Goal: Information Seeking & Learning: Check status

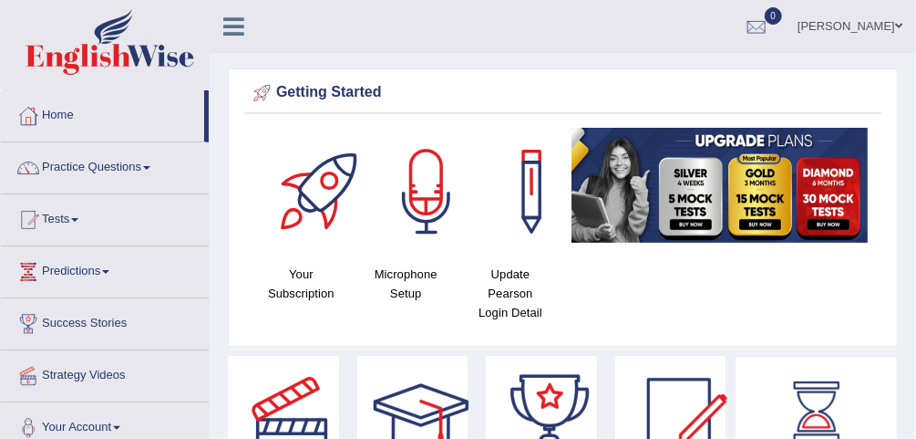
click at [781, 10] on link "0" at bounding box center [756, 23] width 55 height 47
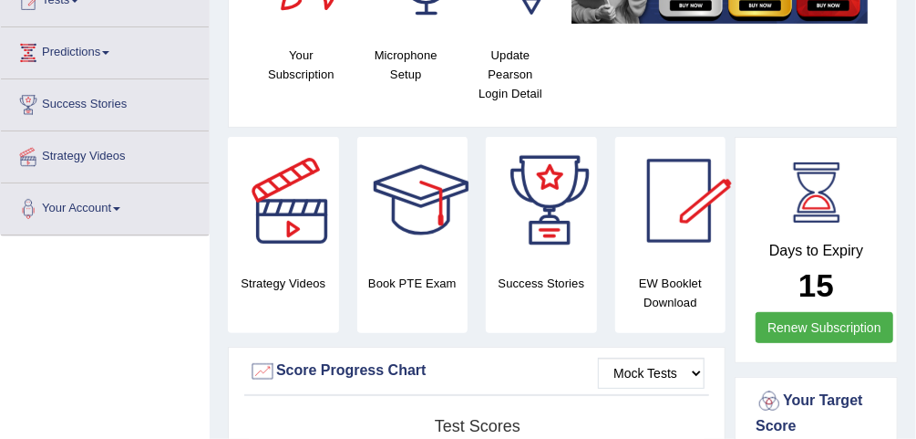
scroll to position [438, 0]
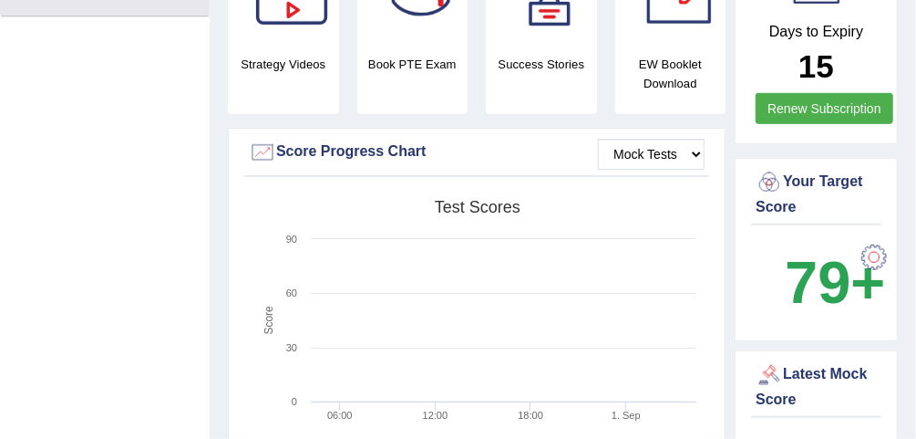
click at [881, 258] on div at bounding box center [874, 257] width 36 height 36
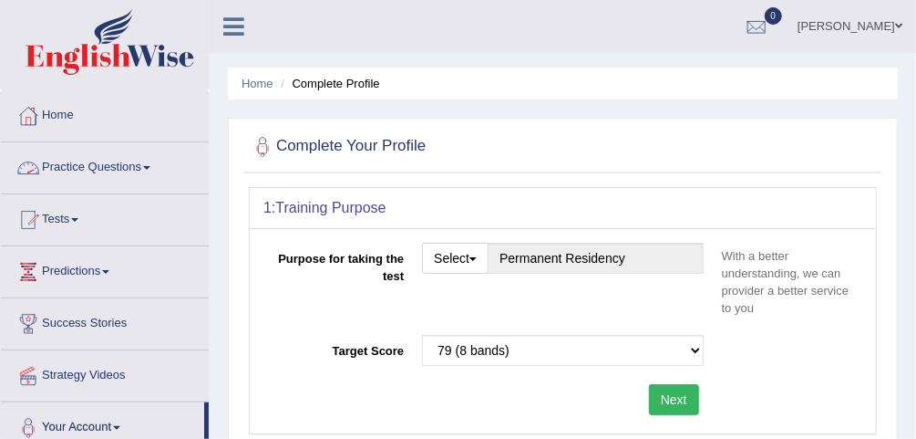
click at [123, 160] on link "Practice Questions" at bounding box center [105, 165] width 208 height 46
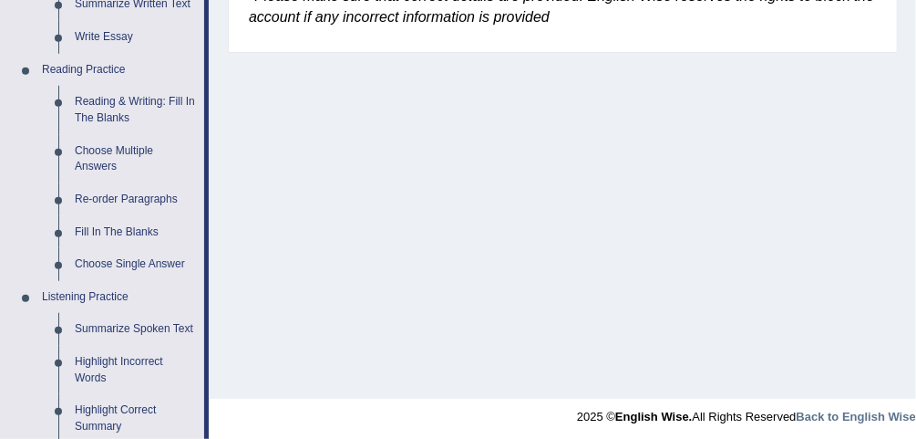
scroll to position [438, 0]
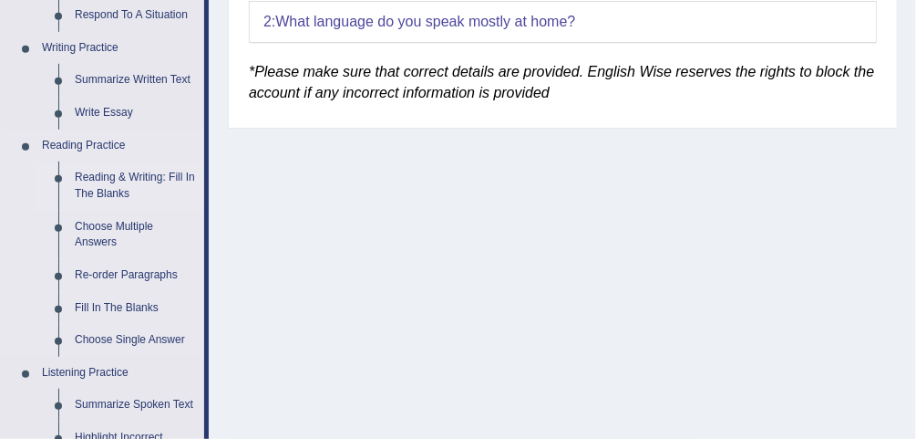
click at [131, 177] on link "Reading & Writing: Fill In The Blanks" at bounding box center [136, 185] width 138 height 48
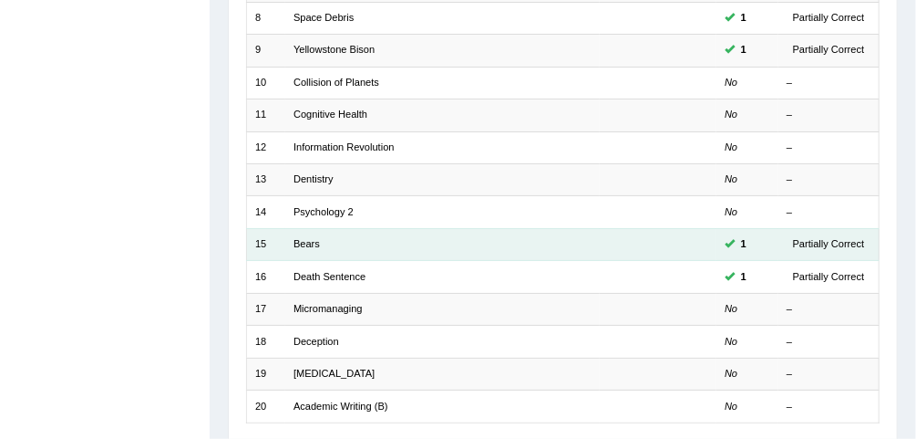
scroll to position [312, 0]
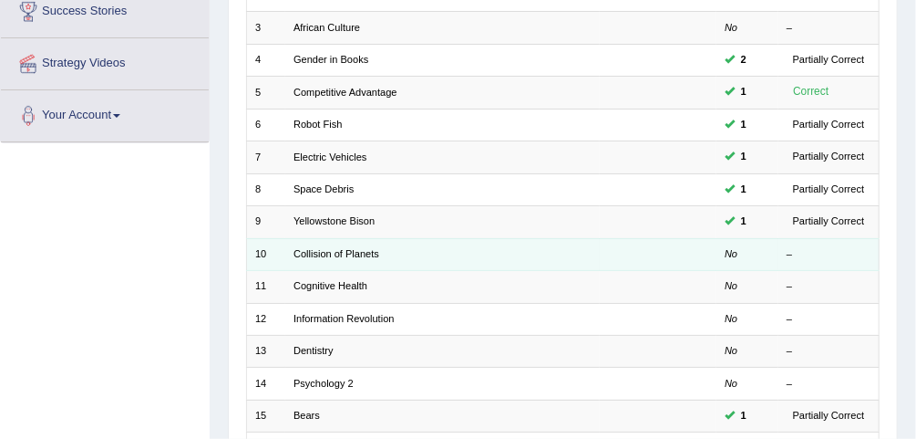
click at [355, 256] on td "Collision of Planets" at bounding box center [442, 254] width 315 height 32
click at [355, 253] on link "Collision of Planets" at bounding box center [337, 253] width 86 height 11
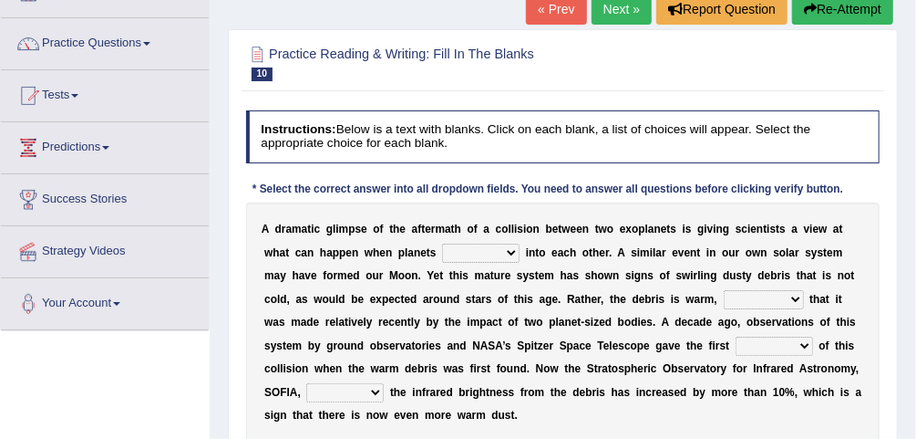
scroll to position [146, 0]
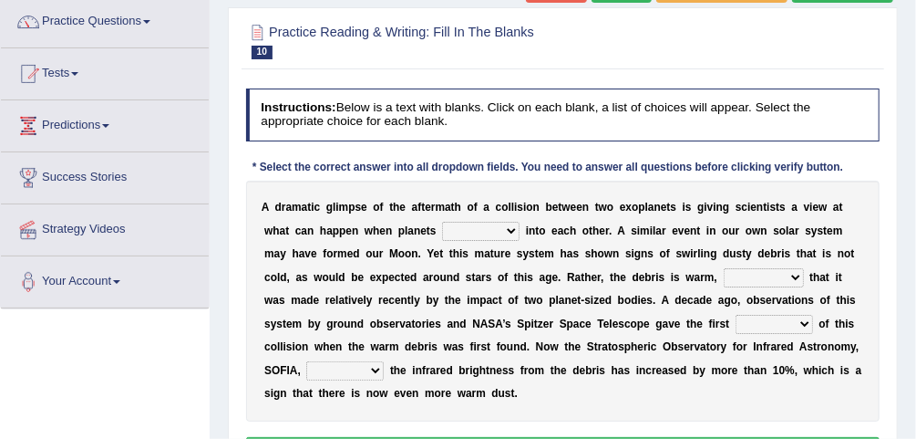
click at [446, 228] on select "crash explore roam implode" at bounding box center [480, 231] width 77 height 18
select select "crash"
click at [442, 222] on select "crash explore roam implode" at bounding box center [480, 231] width 77 height 18
click at [724, 277] on select "reinforcing sentencing forging conducing" at bounding box center [764, 277] width 80 height 18
select select "reinforcing"
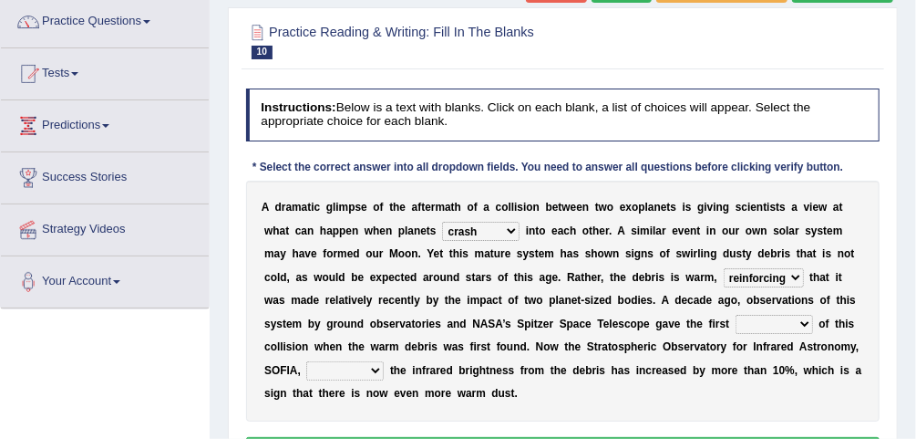
click at [724, 268] on select "reinforcing sentencing forging conducing" at bounding box center [764, 277] width 80 height 18
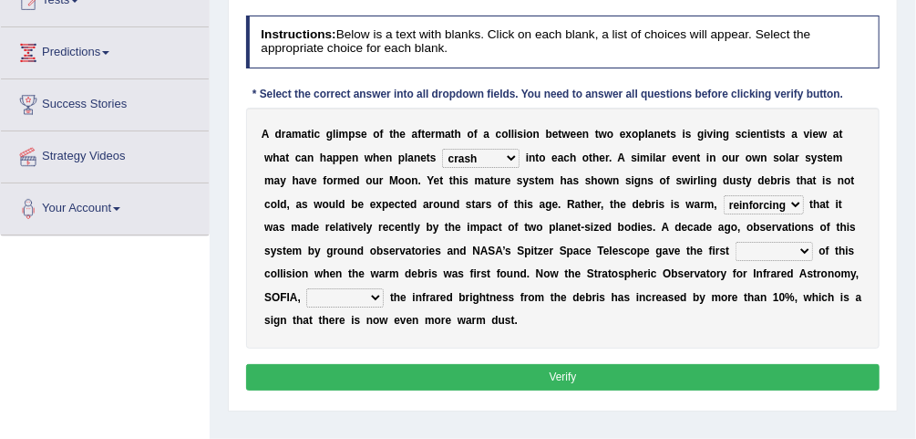
click at [736, 249] on select "pints faints hints taints" at bounding box center [774, 251] width 77 height 18
select select "hints"
click at [736, 242] on select "pints faints hints taints" at bounding box center [774, 251] width 77 height 18
click at [384, 288] on select "concealed revealed repealed unsealed" at bounding box center [344, 297] width 77 height 18
select select "revealed"
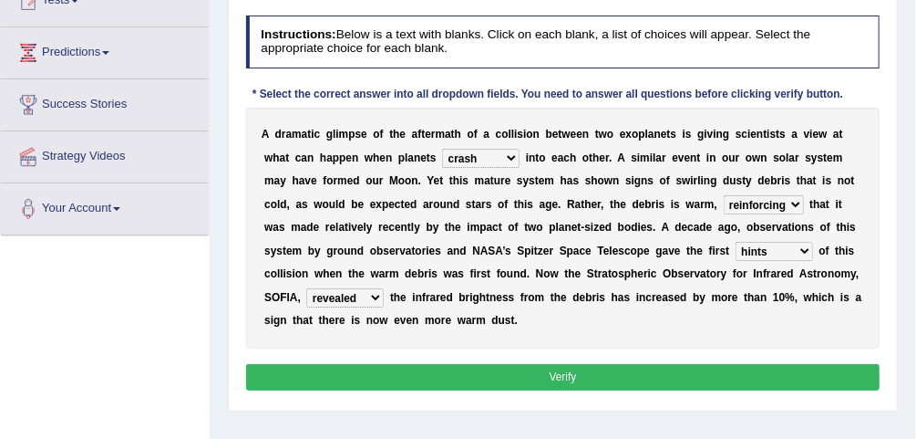
click at [384, 288] on select "concealed revealed repealed unsealed" at bounding box center [344, 297] width 77 height 18
click at [684, 364] on button "Verify" at bounding box center [563, 377] width 635 height 26
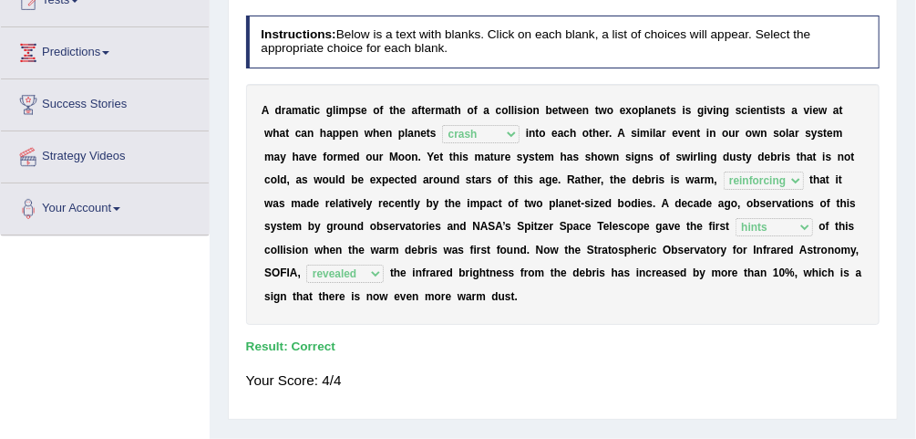
scroll to position [0, 0]
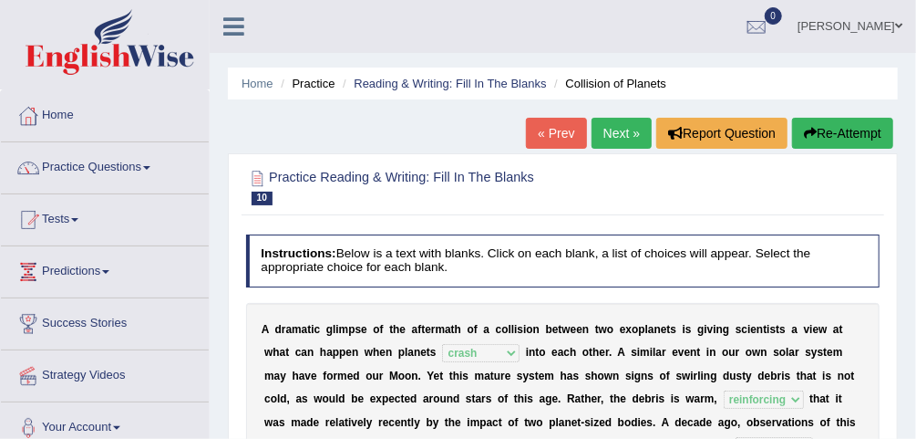
click at [635, 133] on link "Next »" at bounding box center [622, 133] width 60 height 31
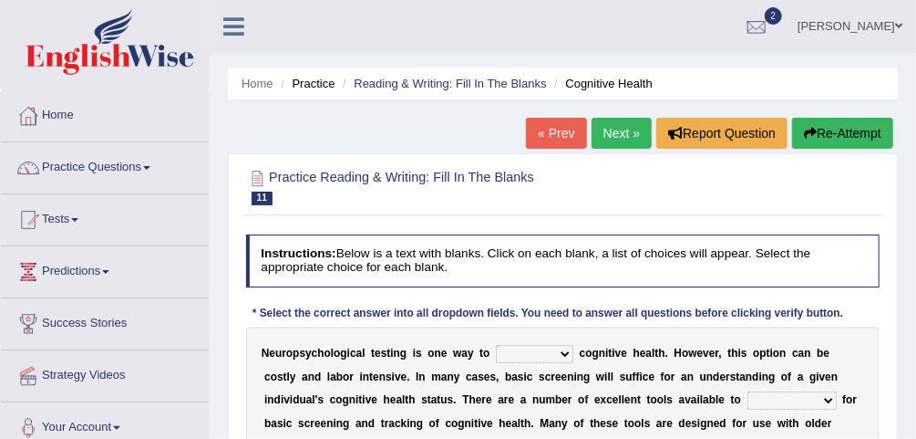
click at [768, 27] on div at bounding box center [756, 27] width 27 height 27
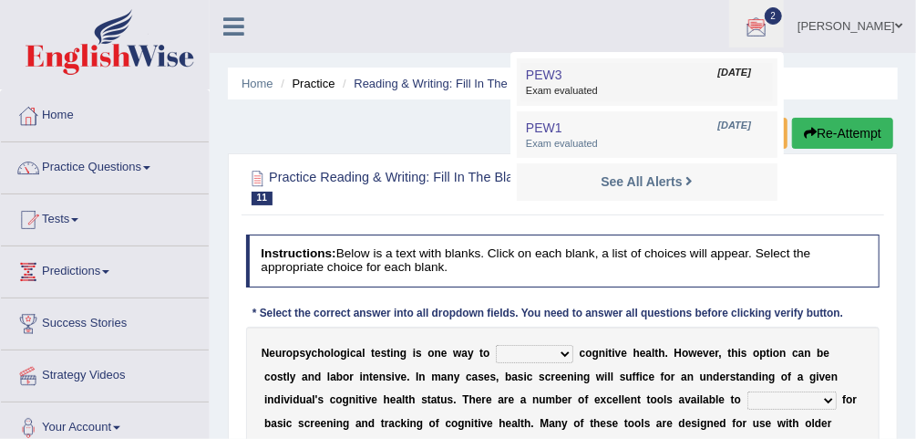
click at [653, 88] on span "Exam evaluated" at bounding box center [647, 91] width 242 height 15
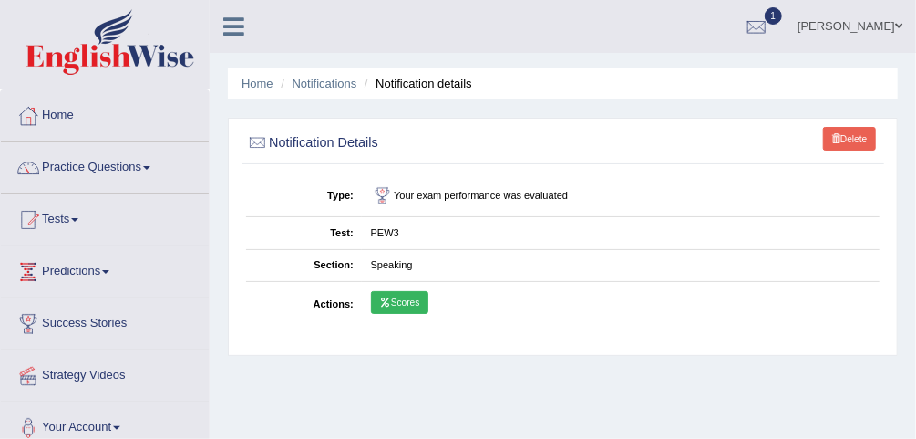
click at [398, 305] on link "Scores" at bounding box center [399, 303] width 57 height 24
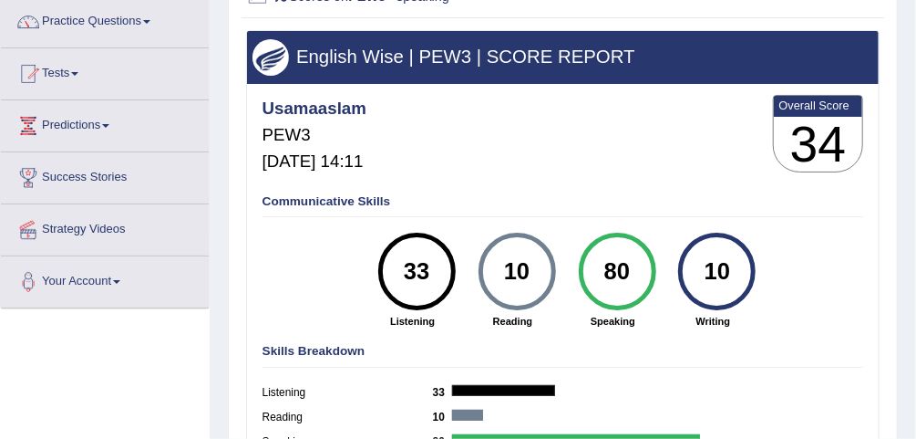
scroll to position [292, 0]
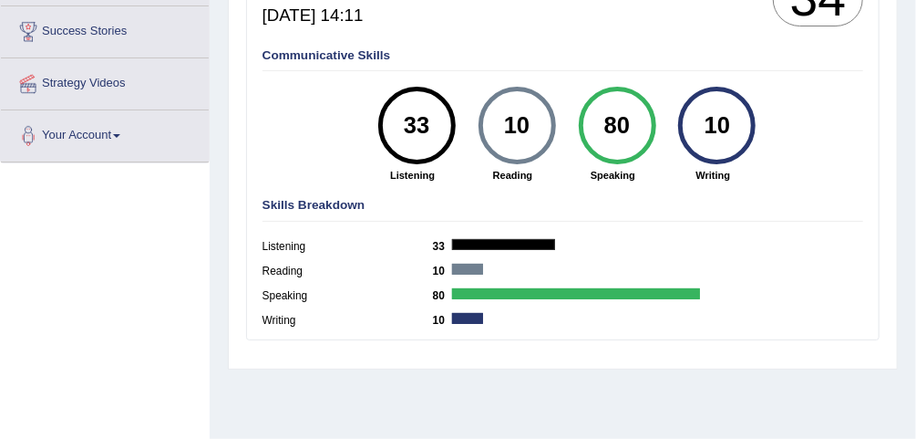
click at [603, 127] on div "80" at bounding box center [617, 126] width 57 height 66
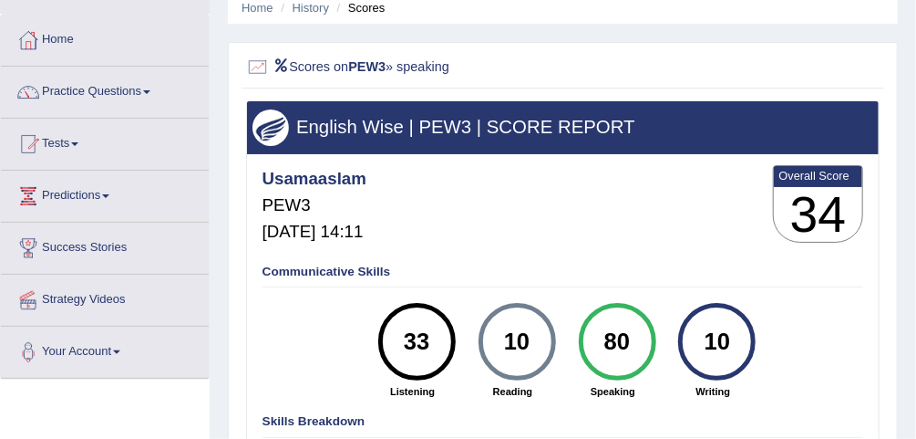
scroll to position [73, 0]
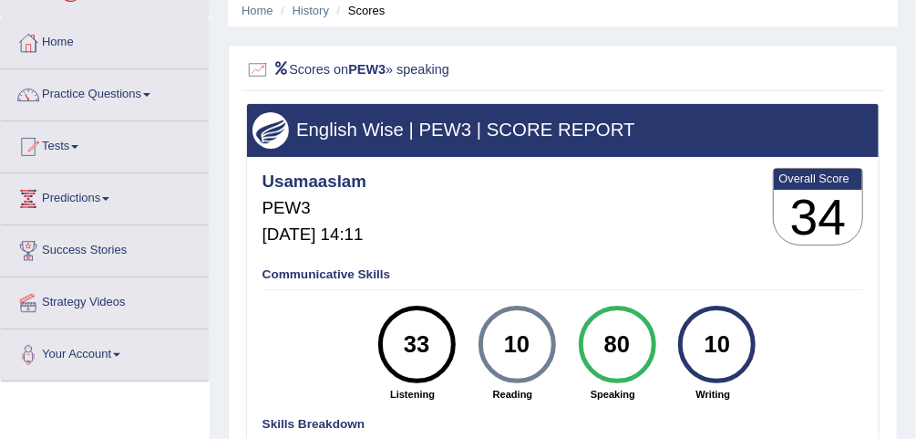
click at [613, 253] on div "Usamaaslam PEW3 Sep 1, 2025, 14:11 Overall Score 34" at bounding box center [562, 210] width 609 height 92
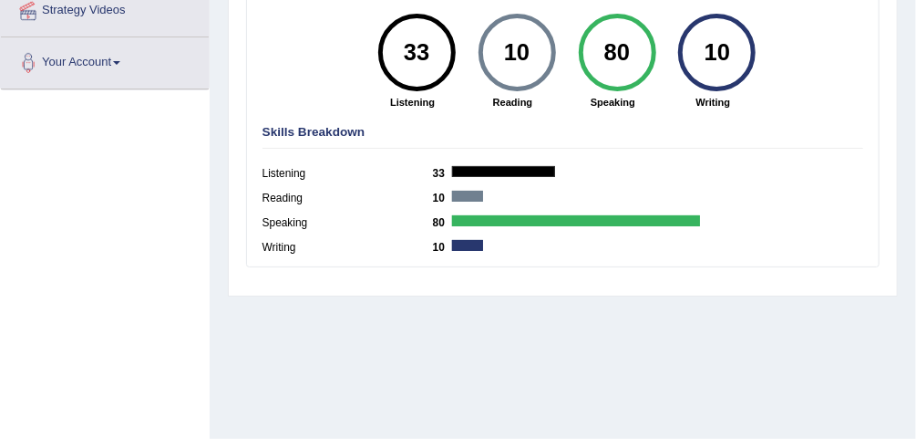
scroll to position [146, 0]
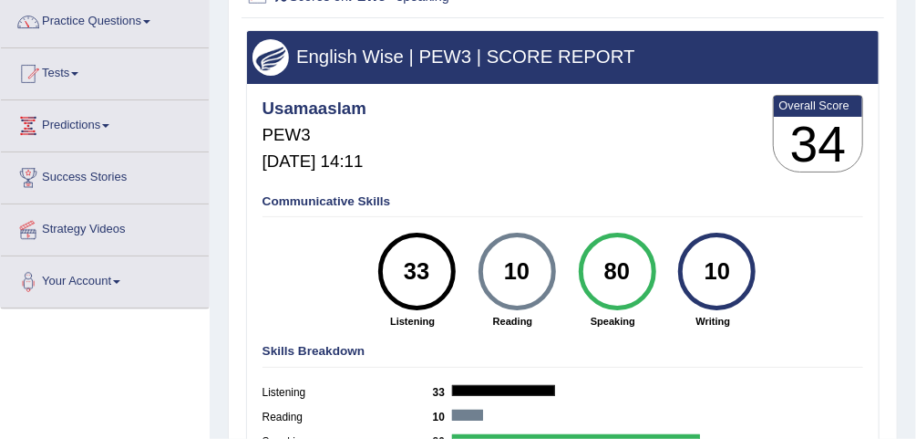
click at [857, 114] on div "Overall Score" at bounding box center [818, 106] width 89 height 20
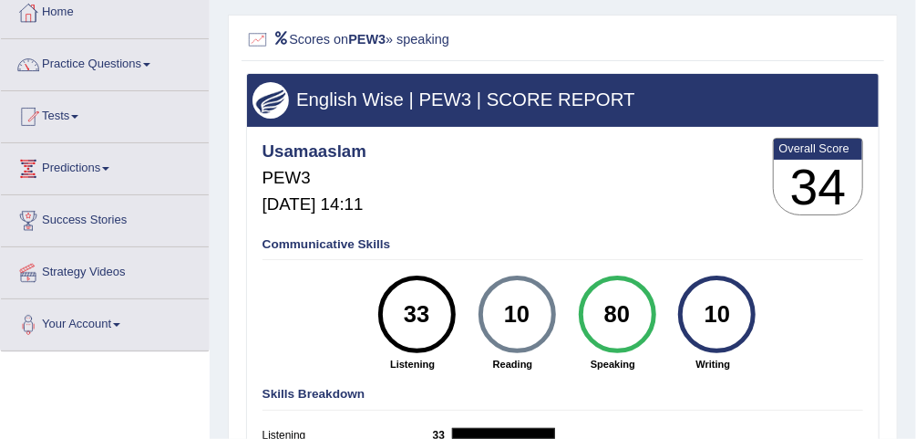
scroll to position [0, 0]
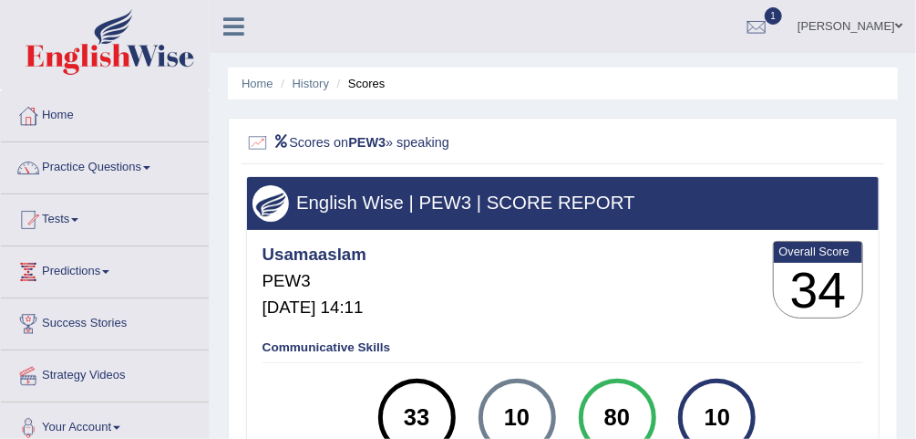
click at [372, 96] on ul "Home History Scores" at bounding box center [563, 83] width 670 height 32
click at [374, 88] on li "Scores" at bounding box center [359, 83] width 53 height 17
click at [300, 86] on link "History" at bounding box center [311, 84] width 36 height 14
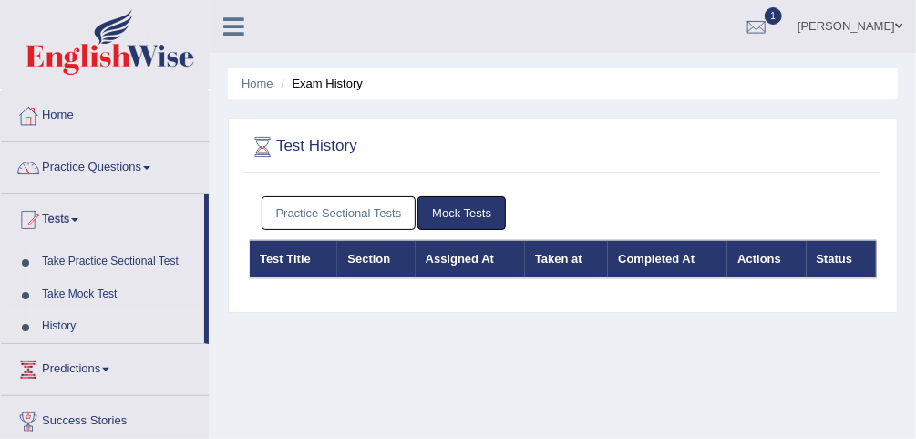
click at [263, 83] on link "Home" at bounding box center [258, 84] width 32 height 14
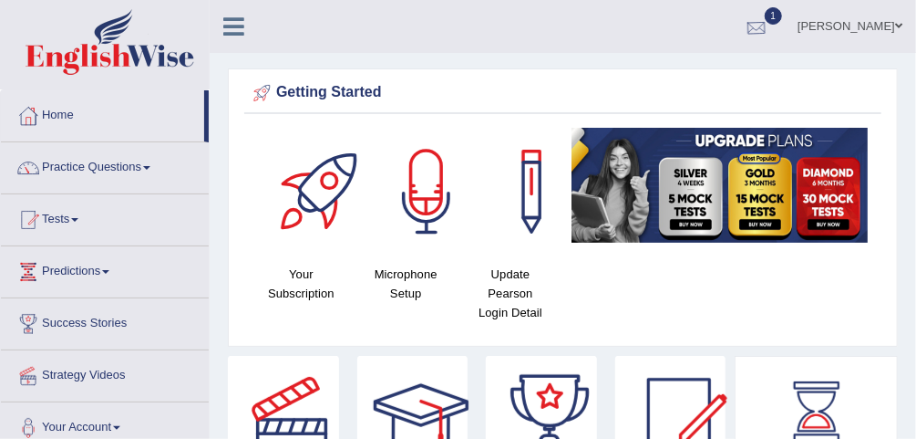
click at [770, 22] on div at bounding box center [756, 27] width 27 height 27
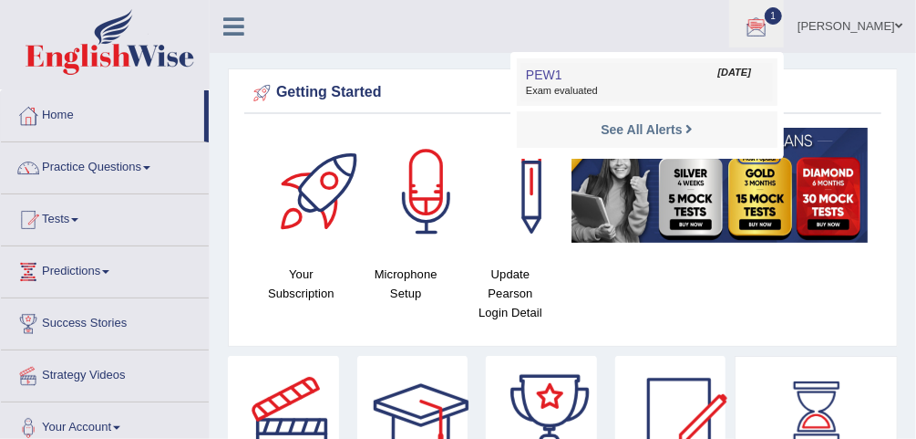
click at [659, 88] on span "Exam evaluated" at bounding box center [647, 91] width 242 height 15
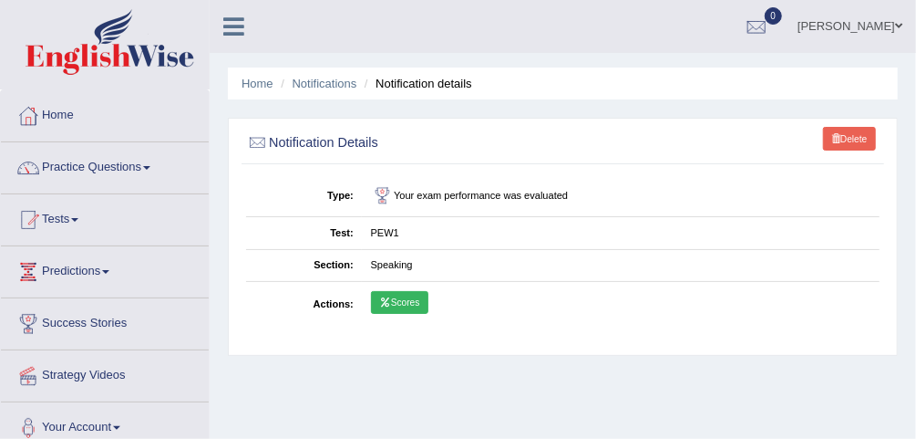
click at [405, 295] on link "Scores" at bounding box center [399, 303] width 57 height 24
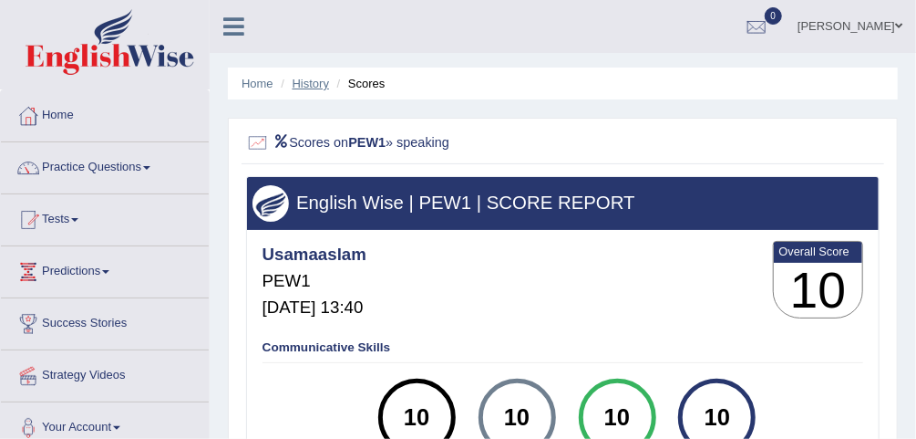
click at [313, 85] on link "History" at bounding box center [311, 84] width 36 height 14
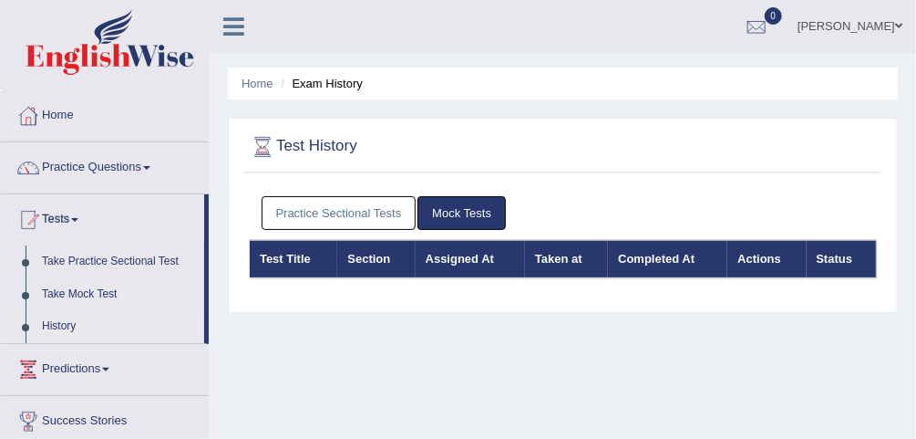
click at [319, 81] on li "Exam History" at bounding box center [319, 83] width 87 height 17
click at [253, 79] on link "Home" at bounding box center [258, 84] width 32 height 14
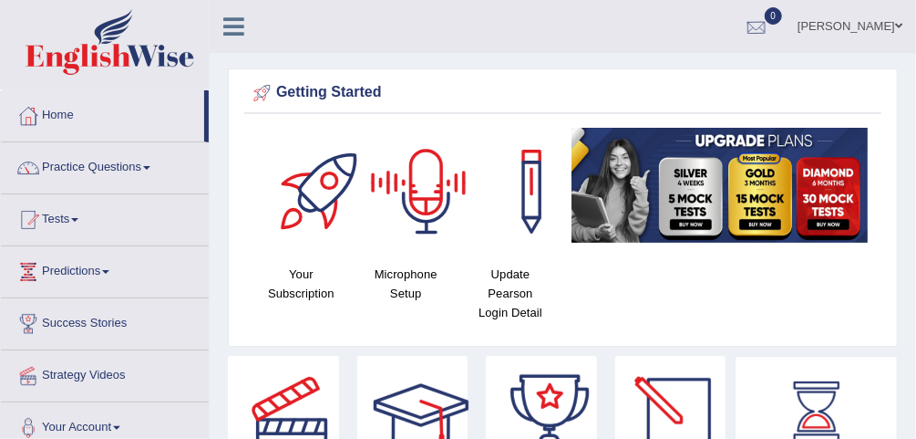
click at [770, 24] on div at bounding box center [756, 27] width 27 height 27
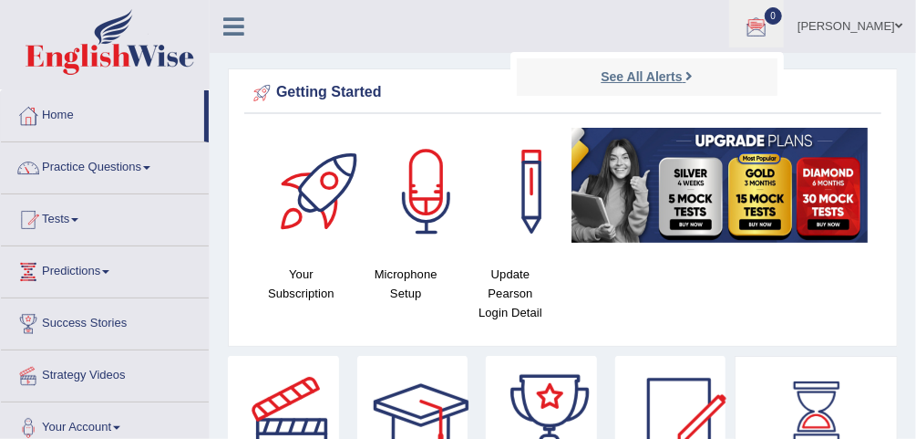
click at [674, 70] on strong "See All Alerts" at bounding box center [641, 76] width 81 height 15
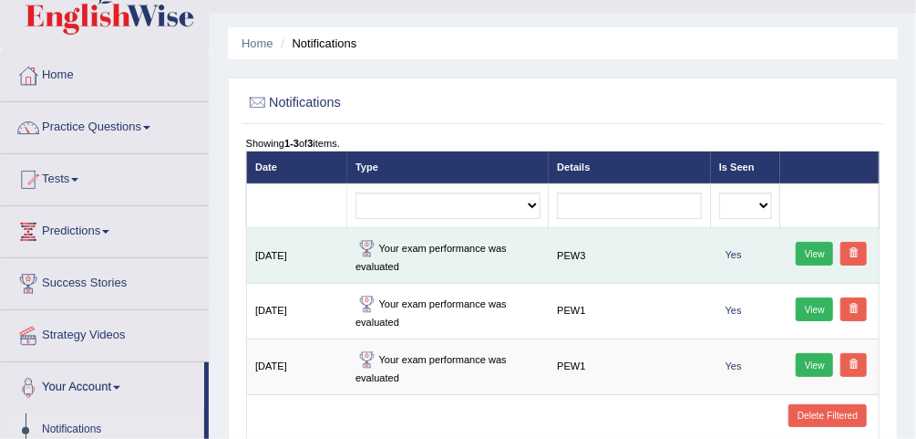
scroll to position [73, 0]
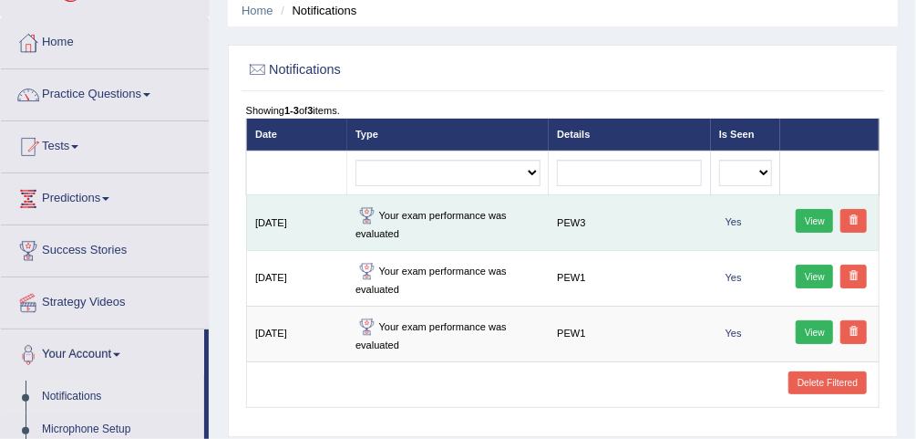
click at [805, 219] on link "View" at bounding box center [814, 221] width 37 height 24
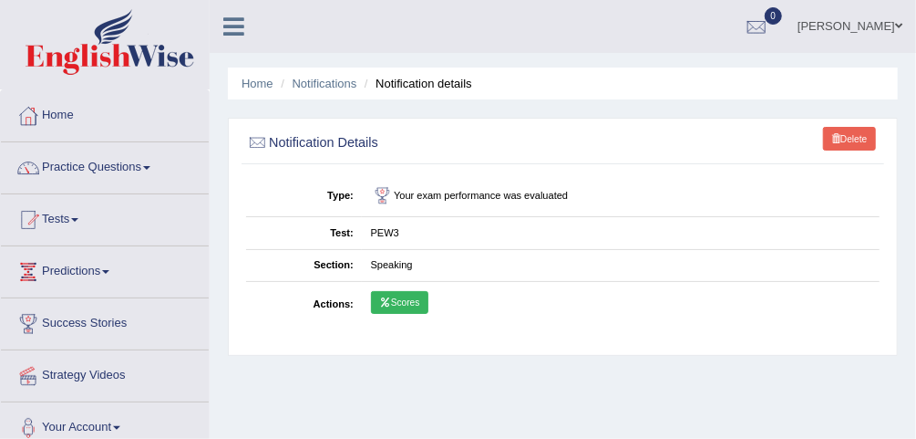
click at [404, 288] on td "Scores" at bounding box center [621, 304] width 518 height 45
click at [413, 305] on link "Scores" at bounding box center [399, 303] width 57 height 24
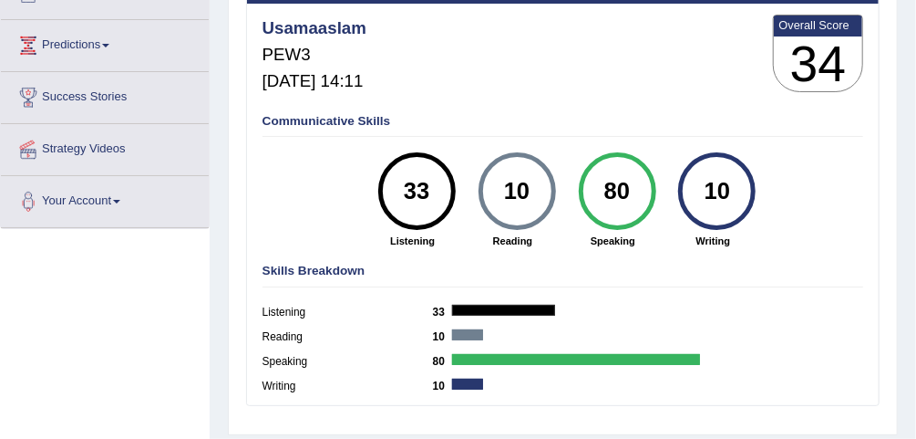
scroll to position [80, 0]
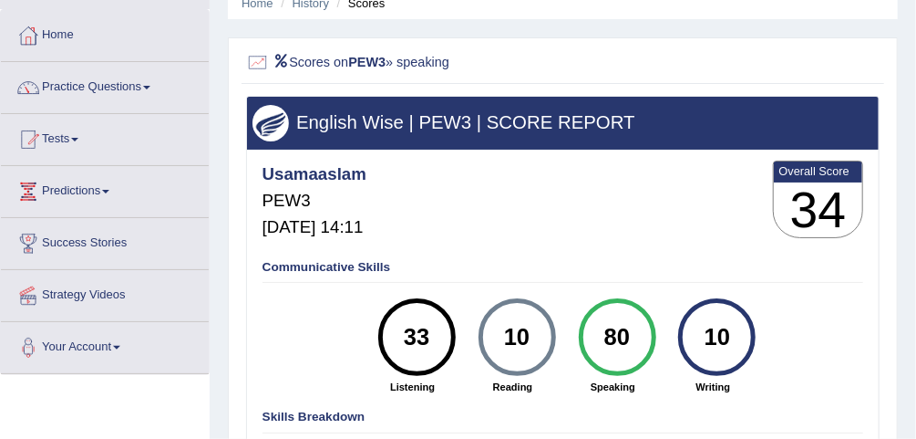
click at [358, 265] on h4 "Communicative Skills" at bounding box center [564, 268] width 602 height 14
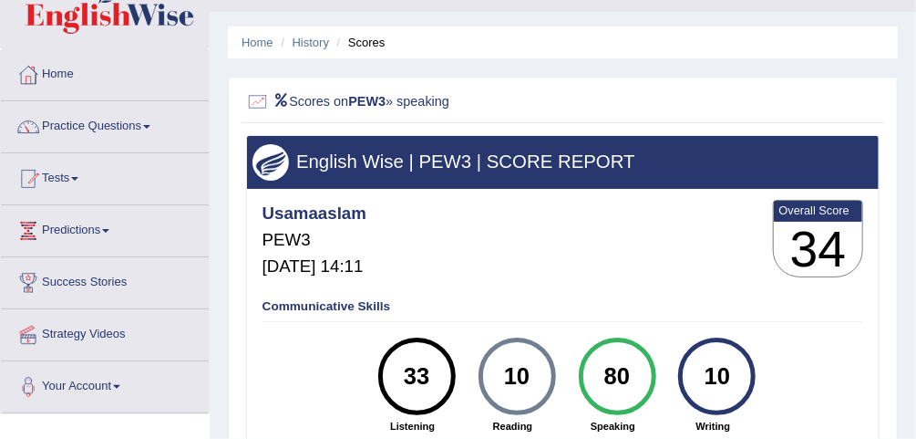
scroll to position [73, 0]
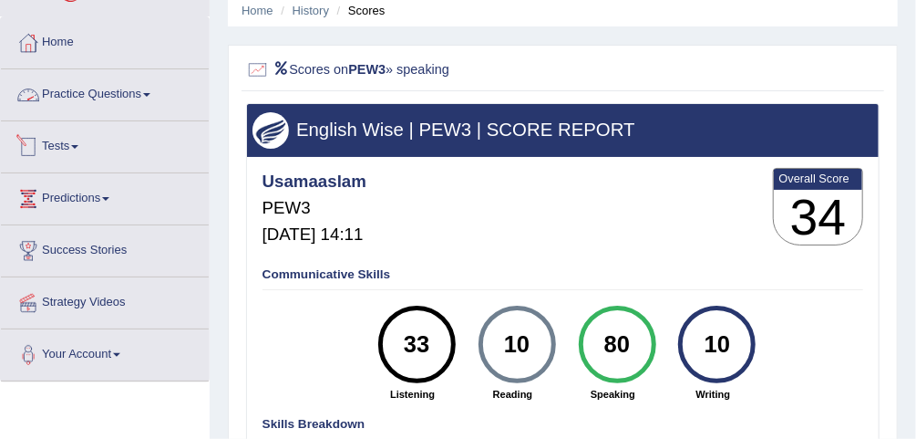
click at [131, 99] on link "Practice Questions" at bounding box center [105, 92] width 208 height 46
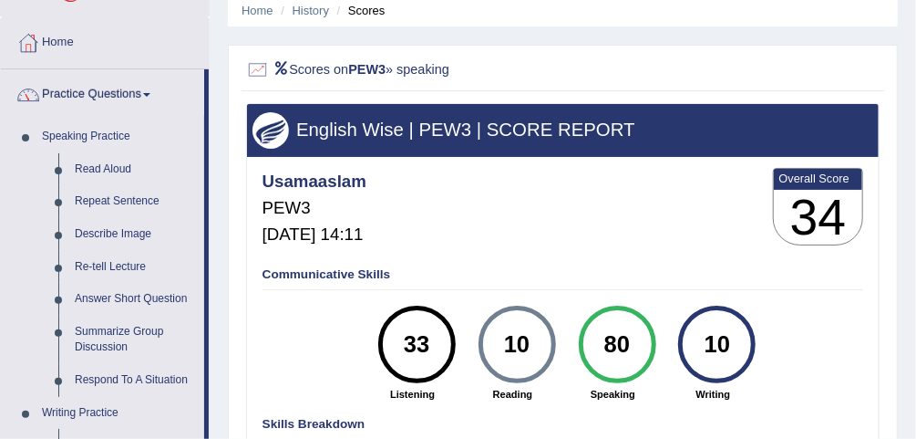
click at [118, 81] on link "Practice Questions" at bounding box center [102, 92] width 203 height 46
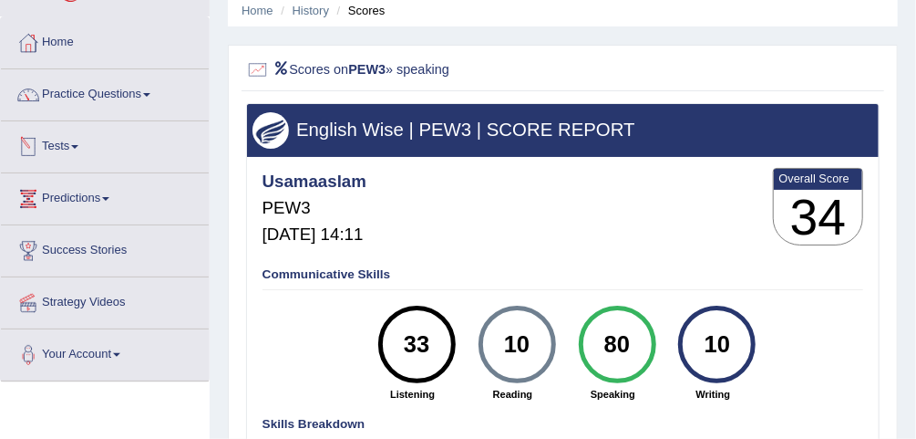
click at [67, 159] on link "Tests" at bounding box center [105, 144] width 208 height 46
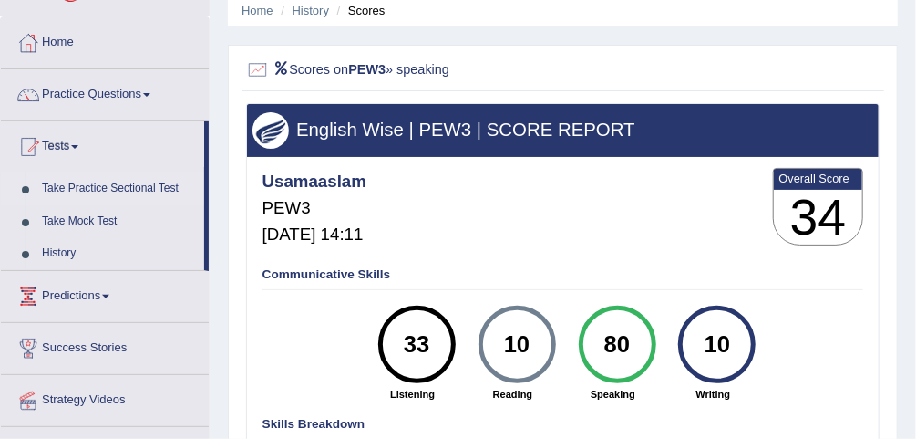
click at [121, 186] on link "Take Practice Sectional Test" at bounding box center [119, 188] width 170 height 33
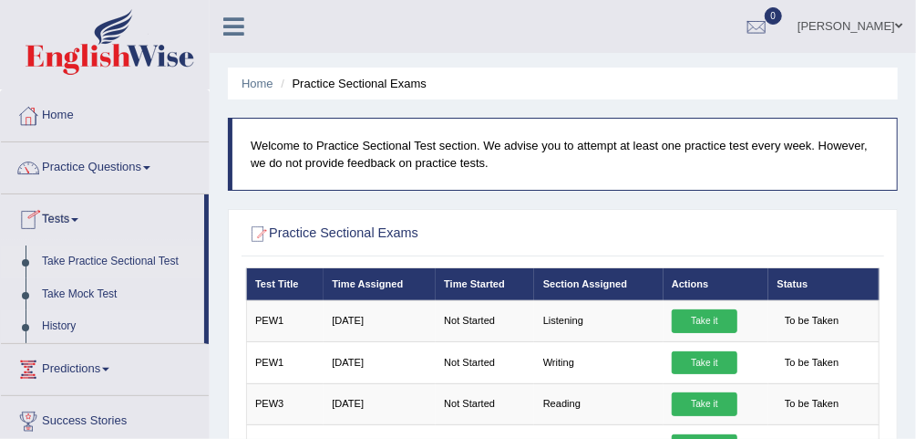
click at [62, 326] on link "History" at bounding box center [119, 326] width 170 height 33
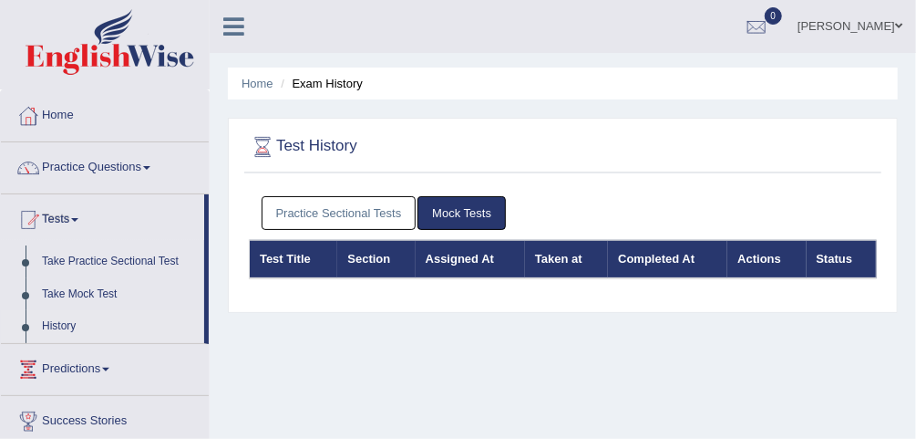
click at [359, 209] on link "Practice Sectional Tests" at bounding box center [339, 213] width 155 height 34
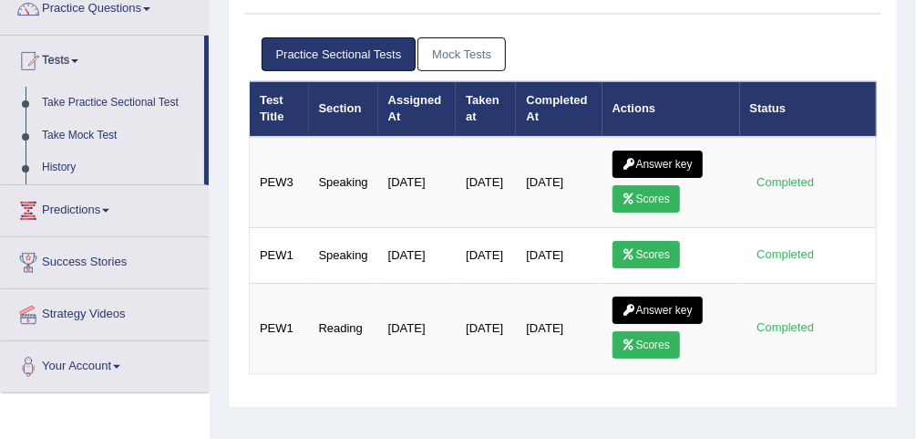
scroll to position [219, 0]
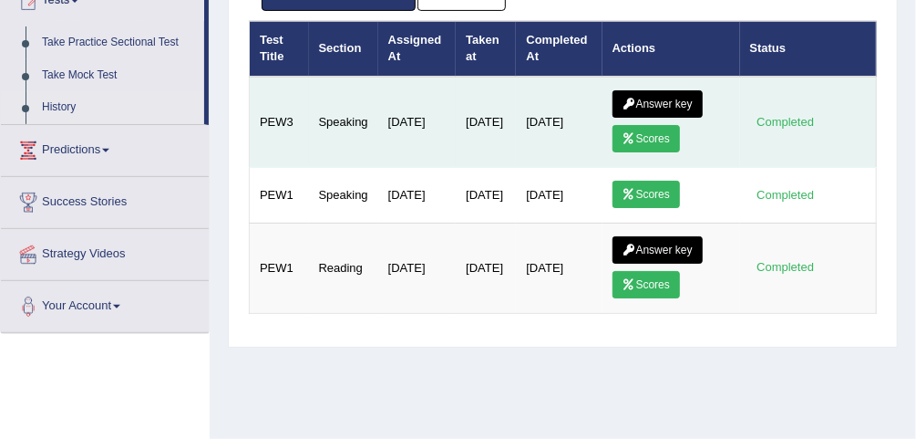
click at [664, 112] on link "Answer key" at bounding box center [658, 103] width 90 height 27
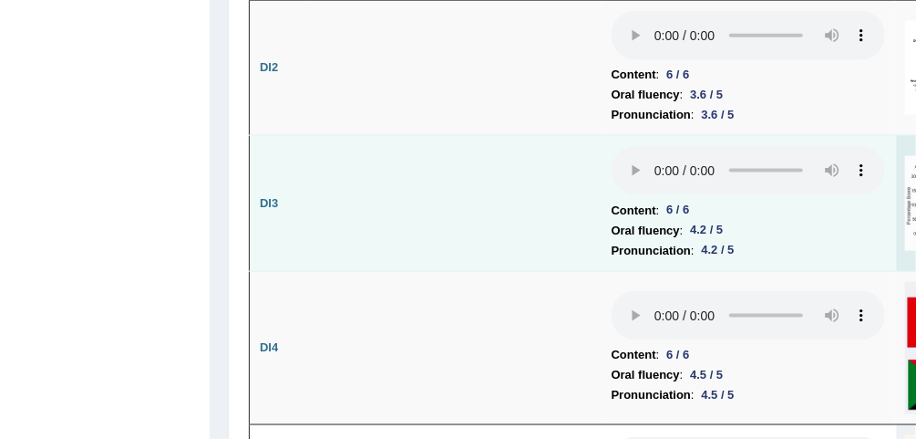
scroll to position [3642, 0]
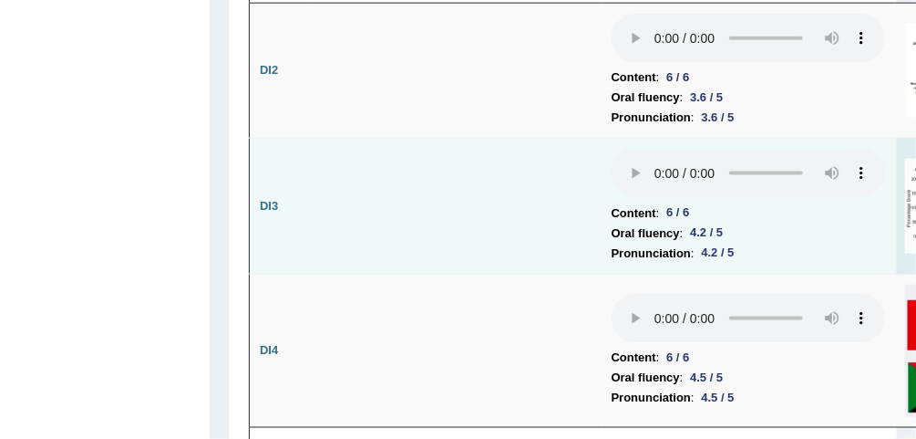
drag, startPoint x: 664, startPoint y: 300, endPoint x: 519, endPoint y: 269, distance: 148.2
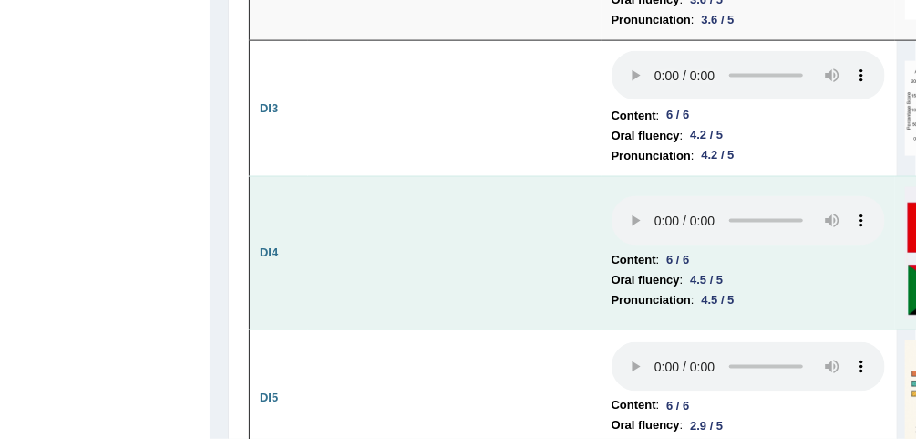
scroll to position [3788, 0]
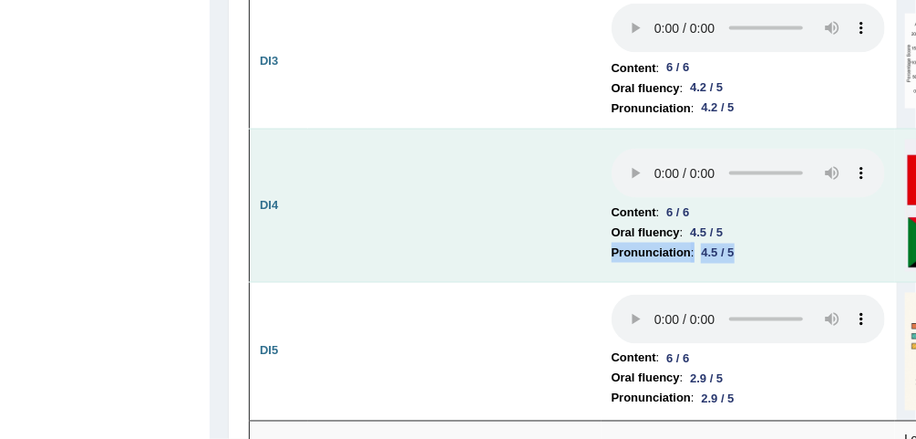
drag, startPoint x: 862, startPoint y: 338, endPoint x: 820, endPoint y: 332, distance: 42.4
click at [820, 282] on td "Content : 6 / 6 Oral fluency : 4.5 / 5 Pronunciation : 4.5 / 5" at bounding box center [749, 205] width 294 height 153
drag, startPoint x: 820, startPoint y: 332, endPoint x: 829, endPoint y: 324, distance: 11.6
click at [829, 242] on li "Oral fluency : 4.5 / 5" at bounding box center [748, 232] width 273 height 20
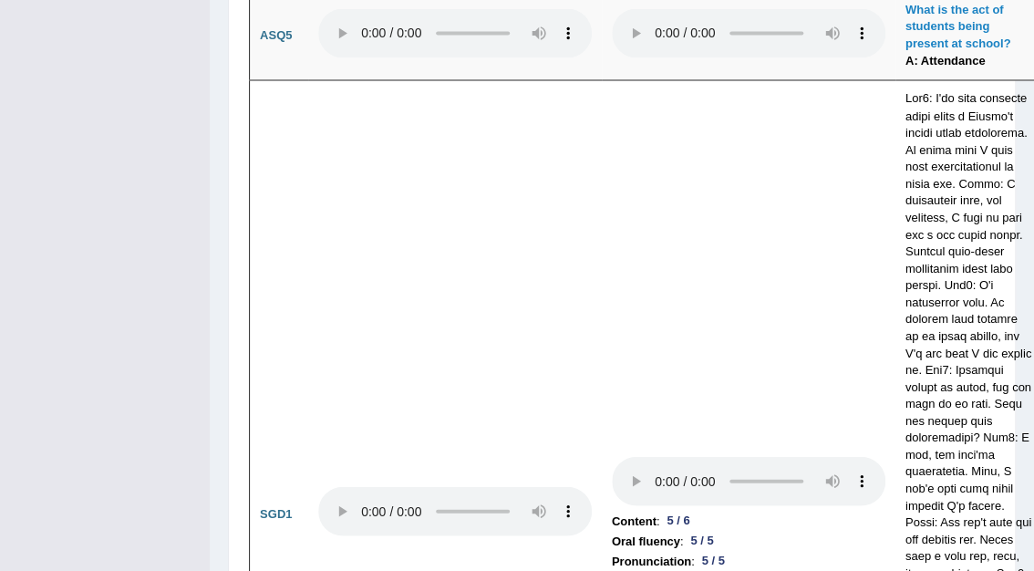
scroll to position [6341, 0]
drag, startPoint x: 204, startPoint y: 319, endPoint x: 211, endPoint y: 335, distance: 16.8
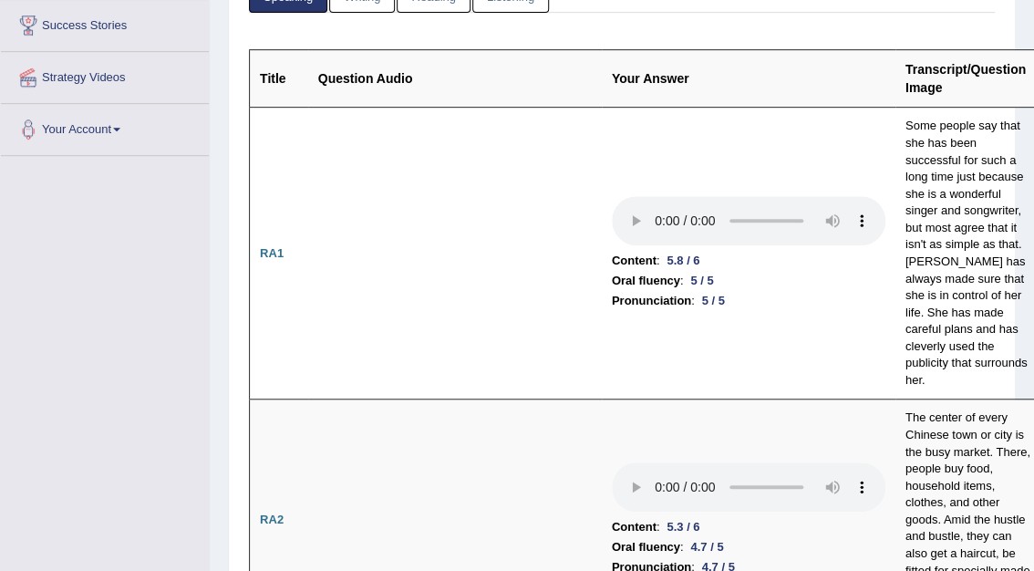
scroll to position [0, 0]
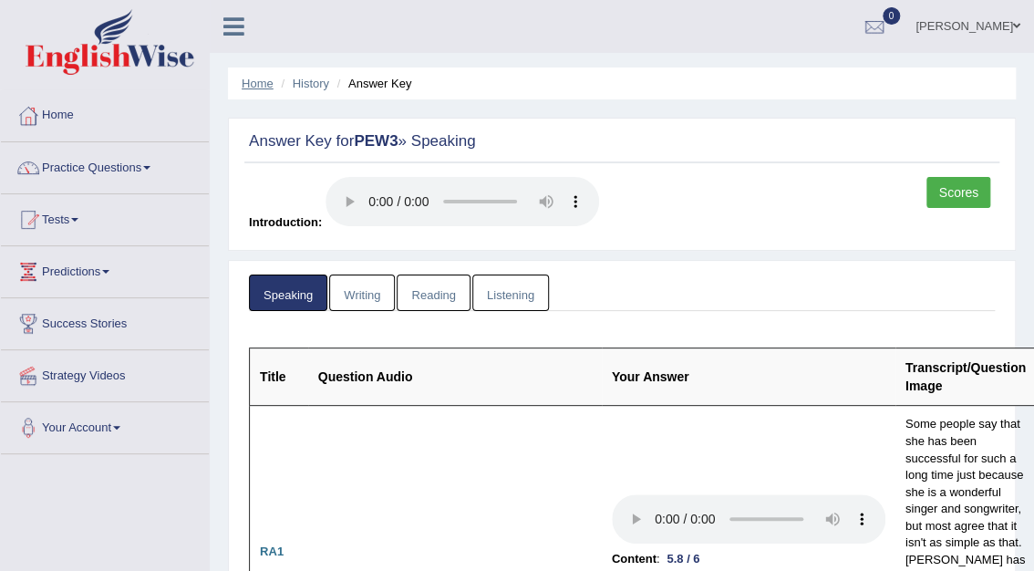
click at [255, 88] on link "Home" at bounding box center [258, 84] width 32 height 14
